Goal: Transaction & Acquisition: Purchase product/service

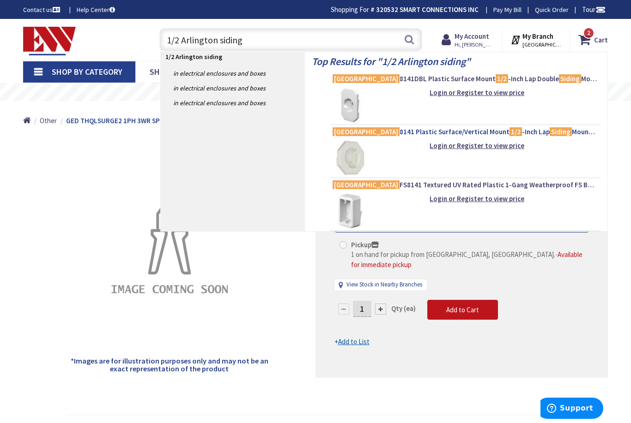
type input "1/2 Arlington siding"
click at [509, 133] on mark "1/2" at bounding box center [515, 132] width 12 height 12
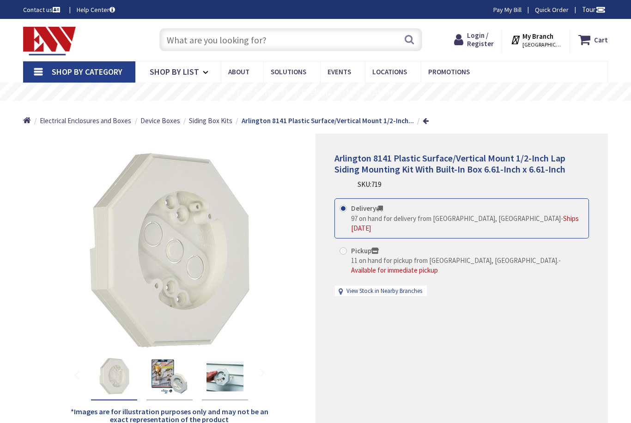
type input "Staples Pl, West Hartford, CT 06107, USA"
click at [478, 43] on span "Login / Register" at bounding box center [480, 39] width 27 height 17
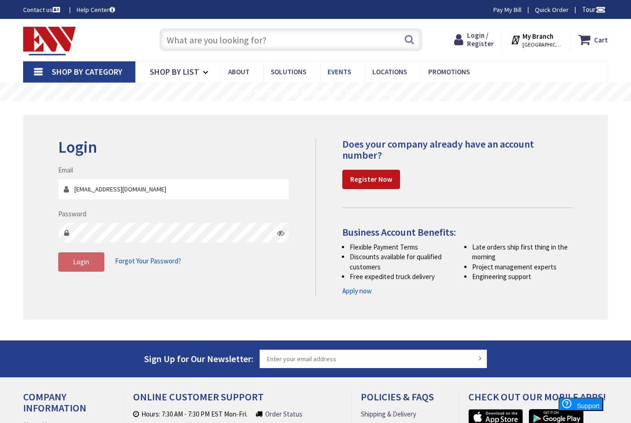
type input "pgodi@smartconnectionsllc.com"
click at [68, 260] on button "Login" at bounding box center [81, 262] width 46 height 19
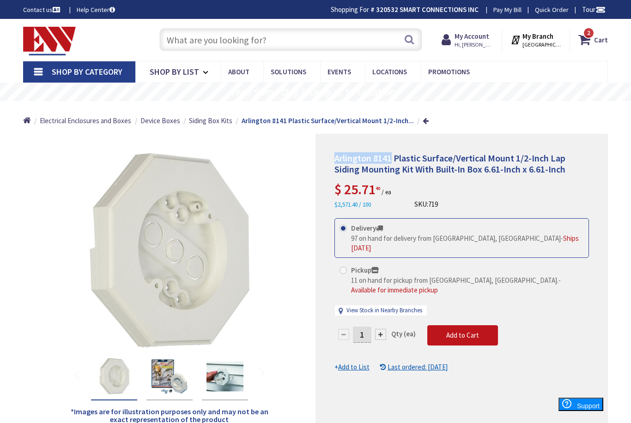
drag, startPoint x: 326, startPoint y: 154, endPoint x: 388, endPoint y: 156, distance: 62.8
click at [388, 155] on div "Arlington 8141 Plastic Surface/Vertical Mount 1/2-Inch Lap Siding Mounting Kit …" at bounding box center [461, 281] width 292 height 295
copy span "Arlington 814"
